Goal: Navigation & Orientation: Understand site structure

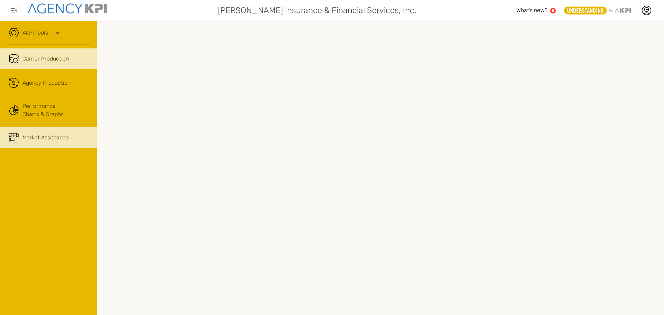
click at [56, 138] on div "Market Assistance" at bounding box center [45, 137] width 46 height 8
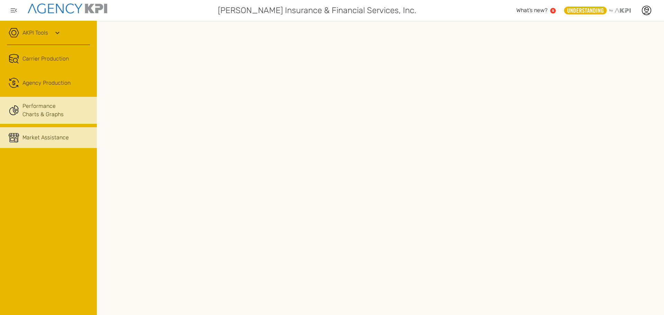
click at [38, 114] on link "Performance Charts & Graphs" at bounding box center [48, 110] width 97 height 27
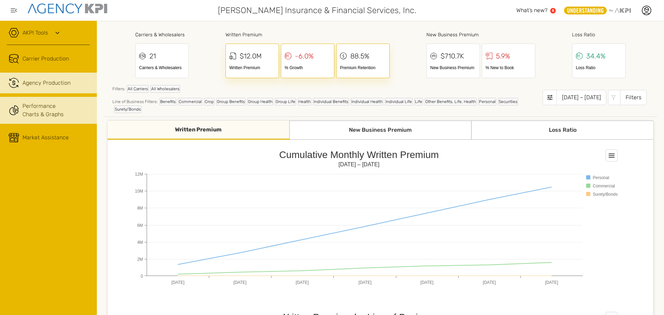
click at [61, 86] on span "Agency Production" at bounding box center [46, 83] width 48 height 8
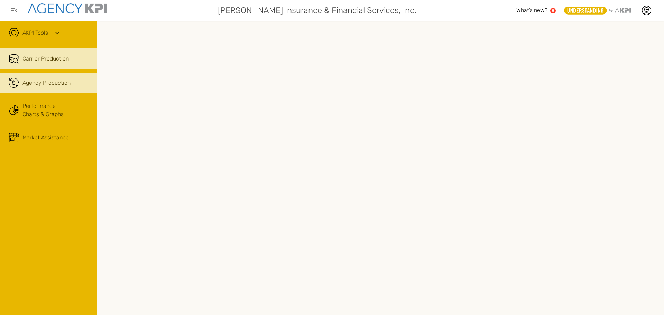
click at [59, 56] on span "Carrier Production" at bounding box center [45, 59] width 46 height 8
